Goal: Find contact information: Find contact information

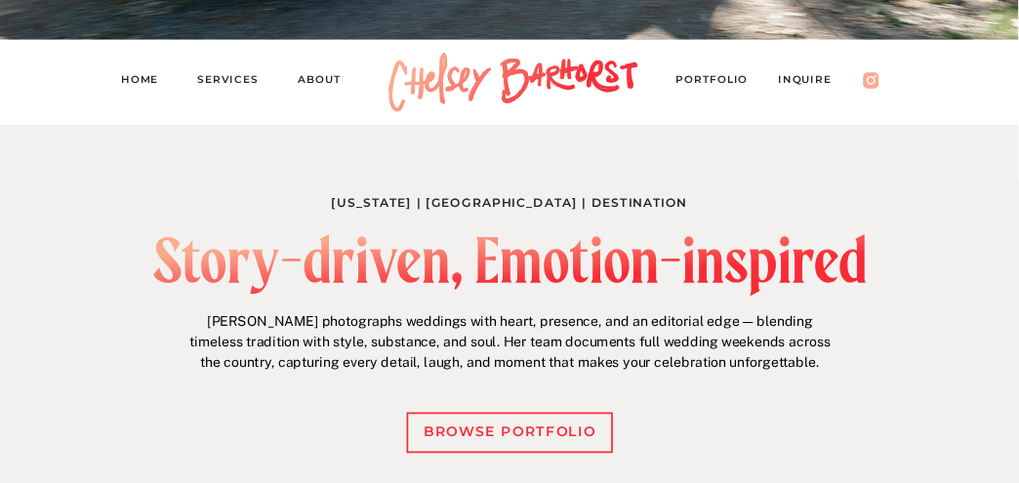
scroll to position [558, 0]
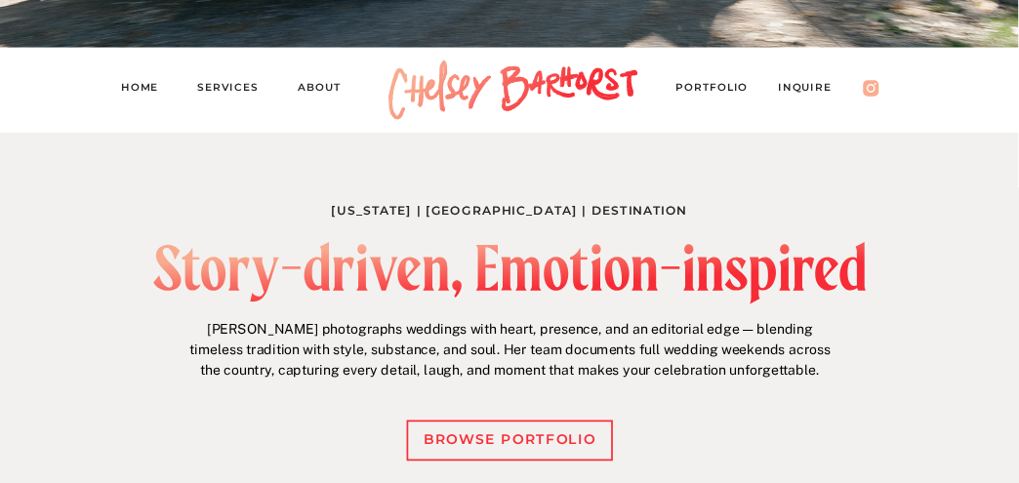
click at [804, 86] on nav "Inquire" at bounding box center [813, 90] width 69 height 23
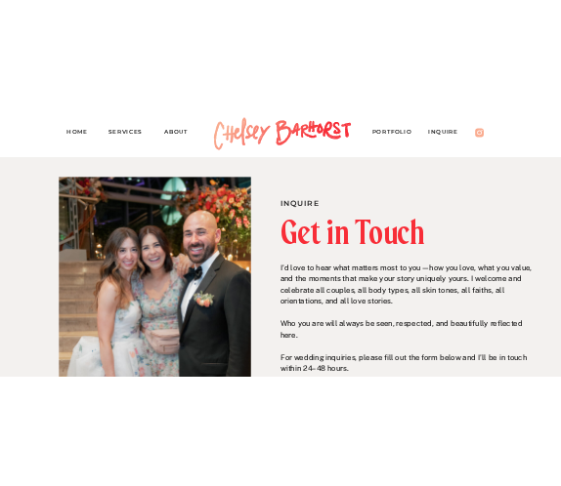
scroll to position [207, 0]
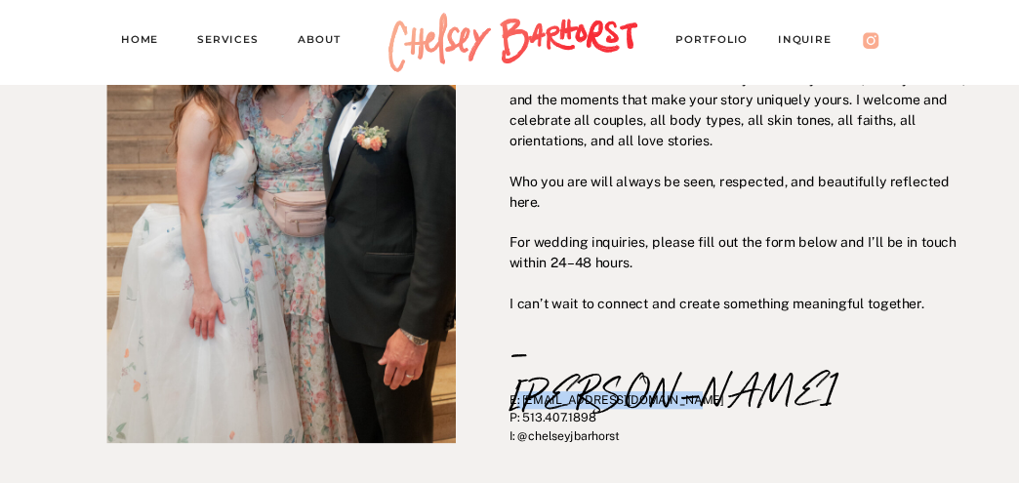
drag, startPoint x: 661, startPoint y: 395, endPoint x: 515, endPoint y: 395, distance: 146.5
click at [515, 395] on p "E: hello@chelseybarhorst.com P: 513.407.1898 I: @chelseyjbarhorst" at bounding box center [733, 430] width 447 height 76
drag, startPoint x: 515, startPoint y: 395, endPoint x: 498, endPoint y: 369, distance: 30.3
drag, startPoint x: 521, startPoint y: 397, endPoint x: 682, endPoint y: 394, distance: 160.2
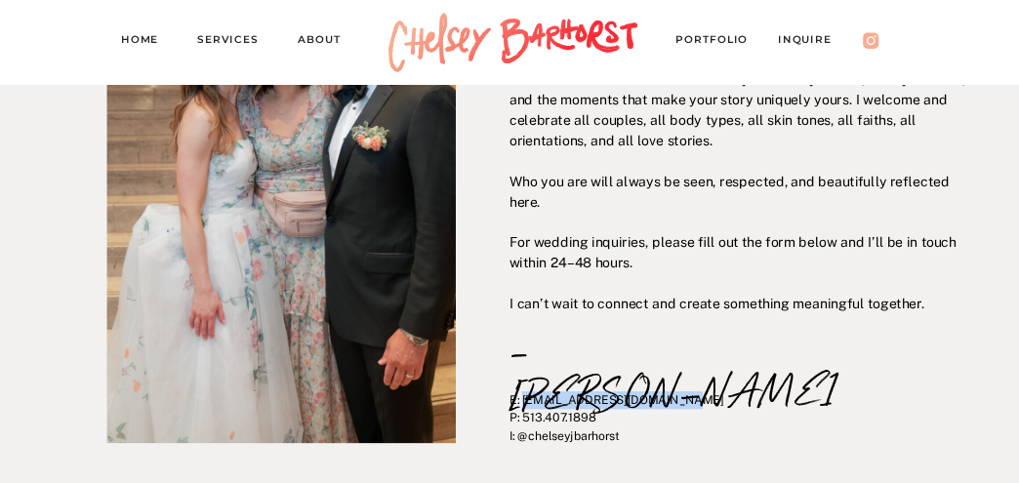
click at [682, 394] on p "E: hello@chelseybarhorst.com P: 513.407.1898 I: @chelseyjbarhorst" at bounding box center [733, 430] width 447 height 76
drag, startPoint x: 682, startPoint y: 394, endPoint x: 657, endPoint y: 410, distance: 29.5
drag, startPoint x: 657, startPoint y: 410, endPoint x: 591, endPoint y: 395, distance: 68.2
click at [609, 395] on p "E: hello@chelseybarhorst.com P: 513.407.1898 I: @chelseyjbarhorst" at bounding box center [733, 430] width 447 height 76
drag, startPoint x: 523, startPoint y: 396, endPoint x: 708, endPoint y: 402, distance: 184.7
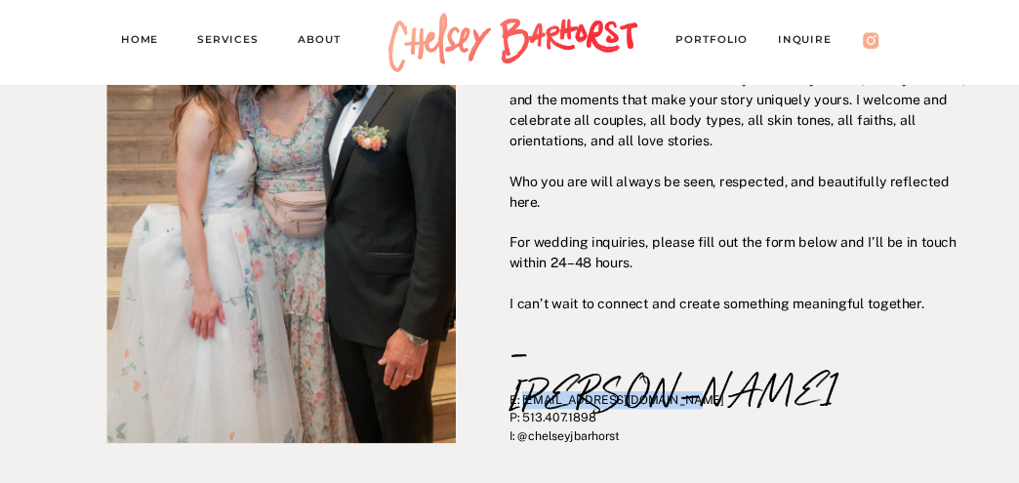
click at [708, 402] on p "E: hello@chelseybarhorst.com P: 513.407.1898 I: @chelseyjbarhorst" at bounding box center [733, 430] width 447 height 76
drag, startPoint x: 708, startPoint y: 402, endPoint x: 654, endPoint y: 400, distance: 53.7
copy p "hello@chelseybarhorst.com"
drag, startPoint x: 594, startPoint y: 418, endPoint x: 522, endPoint y: 417, distance: 71.3
click at [522, 417] on p "E: hello@chelseybarhorst.com P: 513.407.1898 I: @chelseyjbarhorst" at bounding box center [733, 430] width 447 height 76
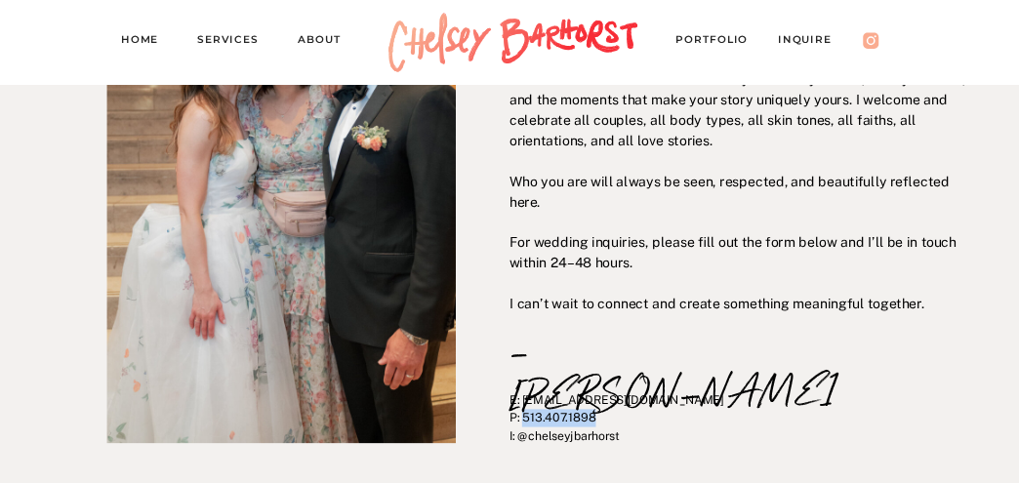
copy p "513.407.1898"
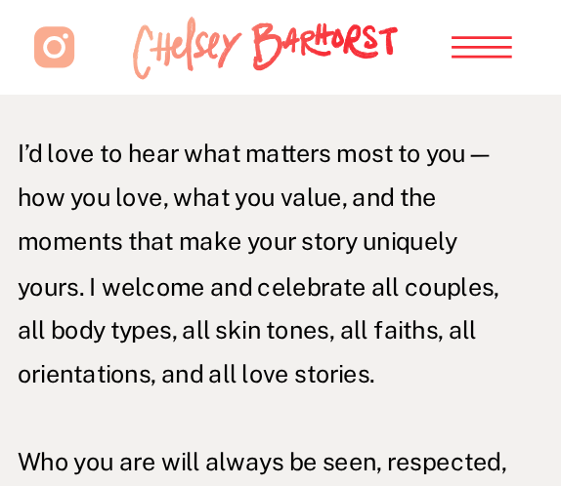
drag, startPoint x: 390, startPoint y: 90, endPoint x: 402, endPoint y: 75, distance: 19.4
click at [390, 91] on div at bounding box center [266, 47] width 287 height 95
